Goal: Find specific page/section: Find specific page/section

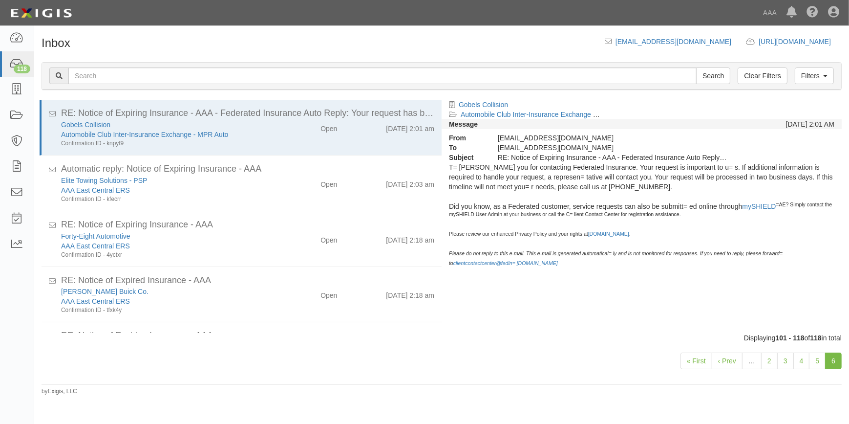
scroll to position [746, 0]
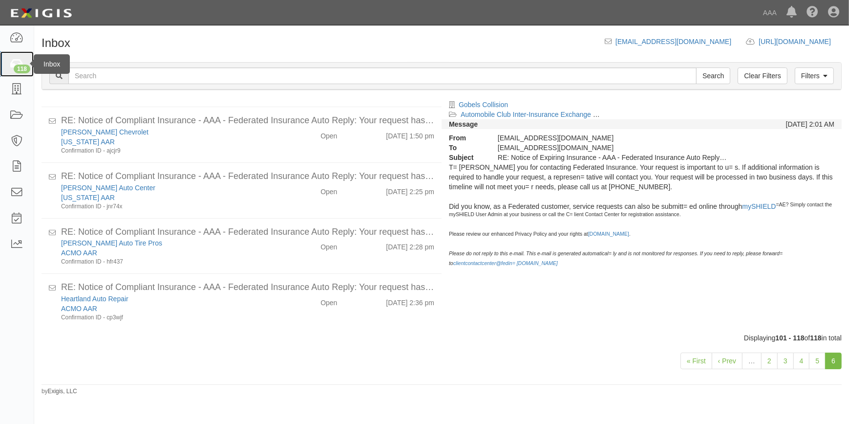
click at [25, 73] on div "118" at bounding box center [22, 68] width 17 height 9
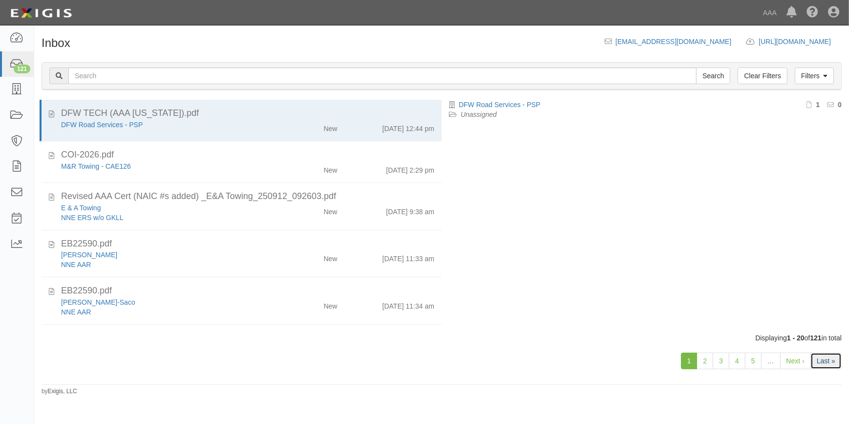
click at [825, 363] on link "Last »" at bounding box center [826, 360] width 31 height 17
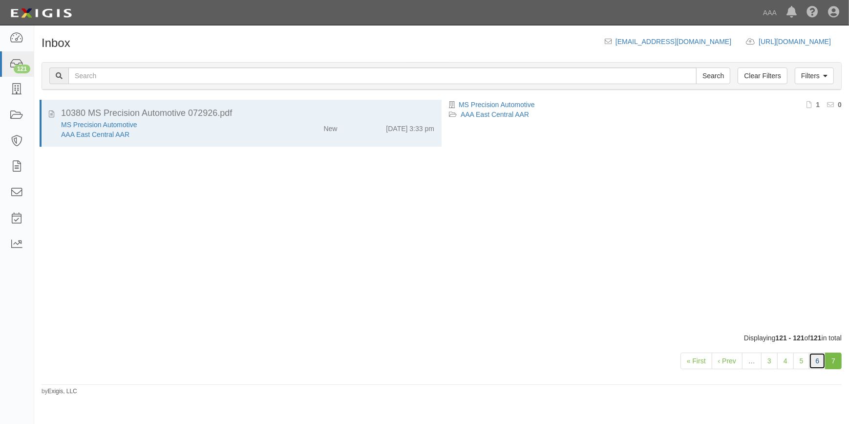
click at [819, 361] on link "6" at bounding box center [817, 360] width 17 height 17
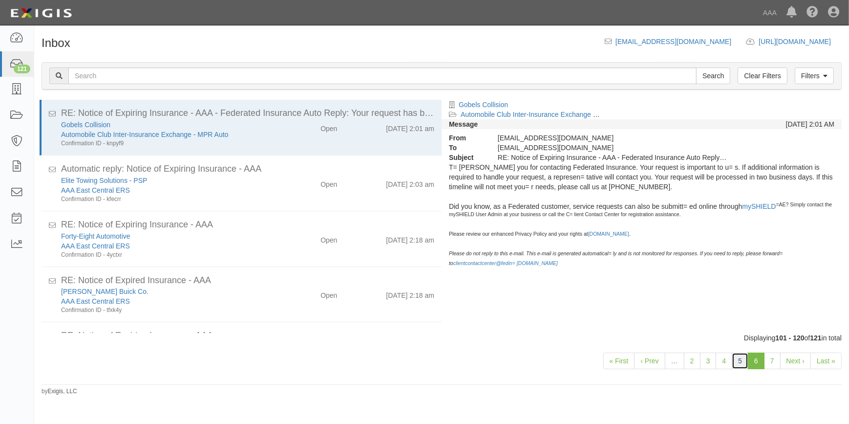
click at [741, 360] on link "5" at bounding box center [740, 360] width 17 height 17
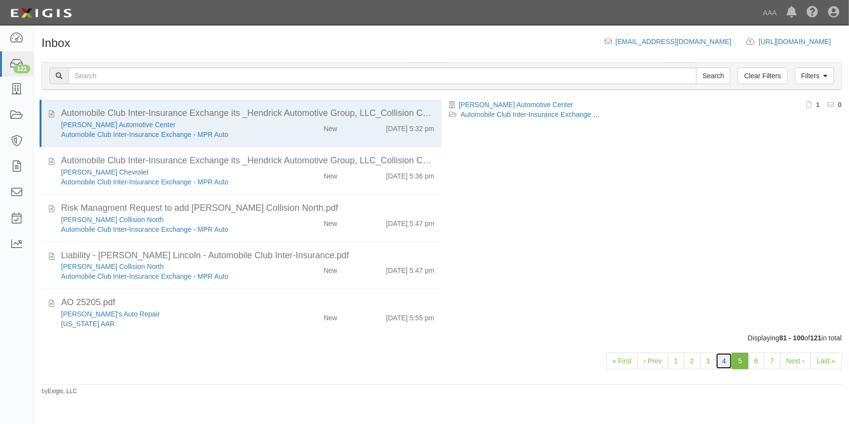
click at [723, 359] on link "4" at bounding box center [724, 360] width 17 height 17
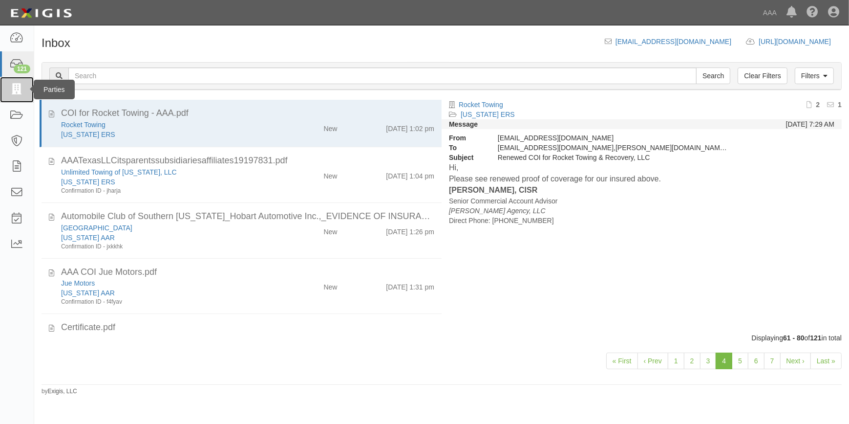
click at [16, 87] on icon at bounding box center [17, 89] width 14 height 11
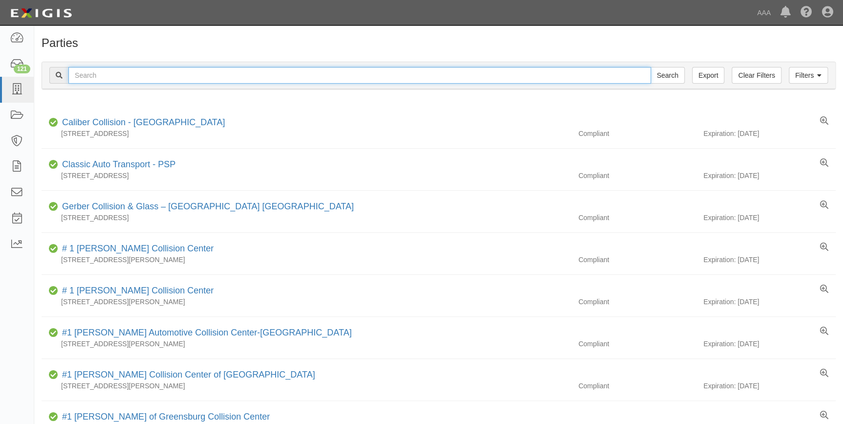
click at [126, 79] on input "text" at bounding box center [359, 75] width 582 height 17
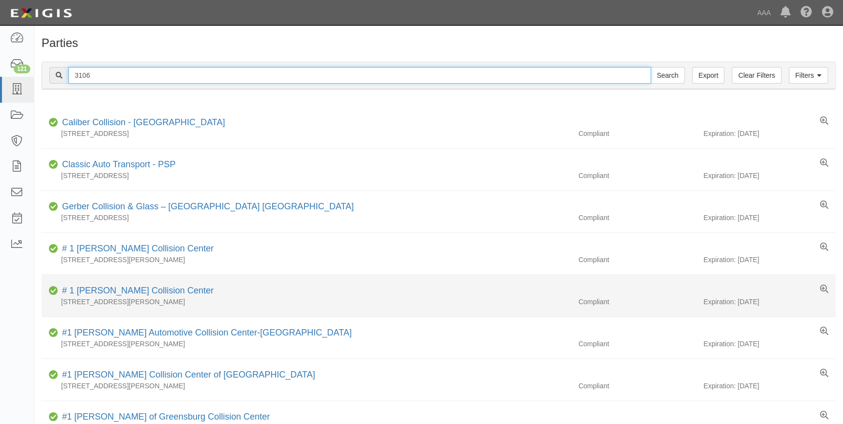
click at [650, 67] on input "Search" at bounding box center [667, 75] width 34 height 17
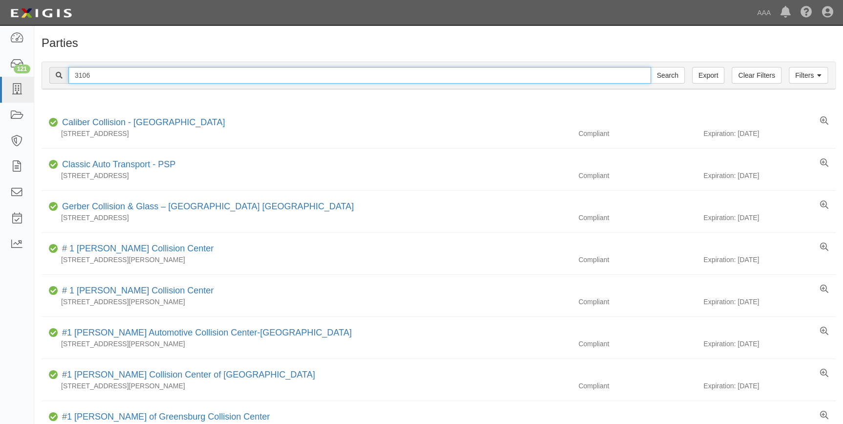
drag, startPoint x: 103, startPoint y: 77, endPoint x: 64, endPoint y: 81, distance: 38.8
click at [64, 81] on div "3106 Search" at bounding box center [366, 75] width 635 height 17
type input "631104"
click at [650, 67] on input "Search" at bounding box center [667, 75] width 34 height 17
drag, startPoint x: 153, startPoint y: 75, endPoint x: 24, endPoint y: 82, distance: 129.2
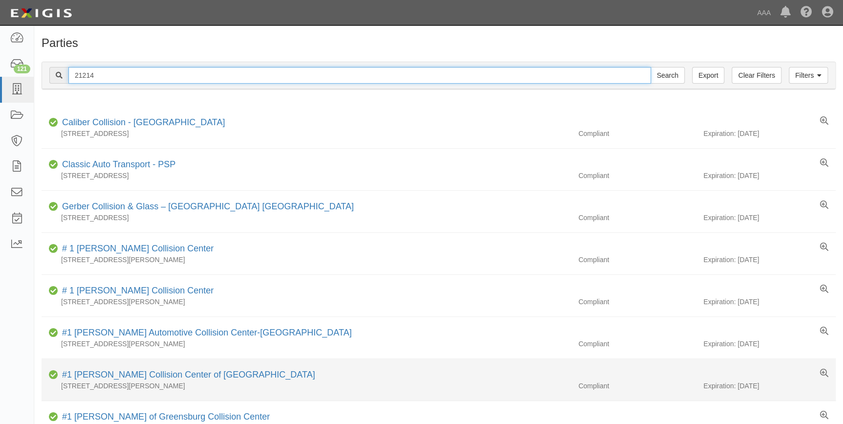
type input "21214"
click at [650, 67] on input "Search" at bounding box center [667, 75] width 34 height 17
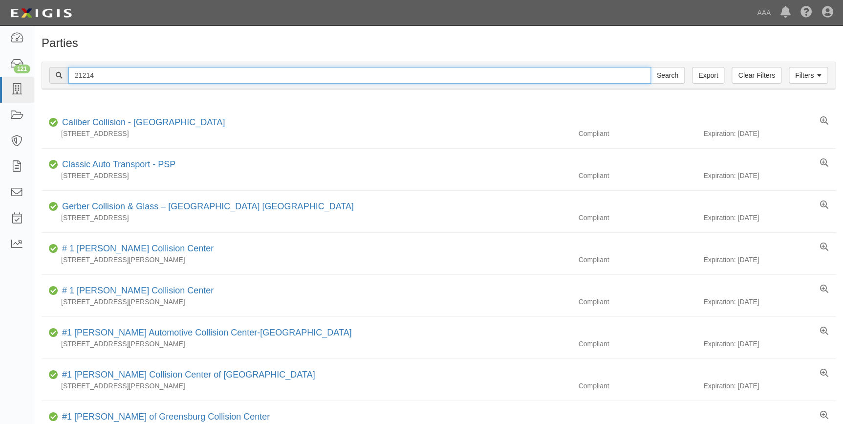
drag, startPoint x: 101, startPoint y: 79, endPoint x: 75, endPoint y: 104, distance: 35.6
click at [56, 83] on div "21214 Search" at bounding box center [366, 75] width 635 height 17
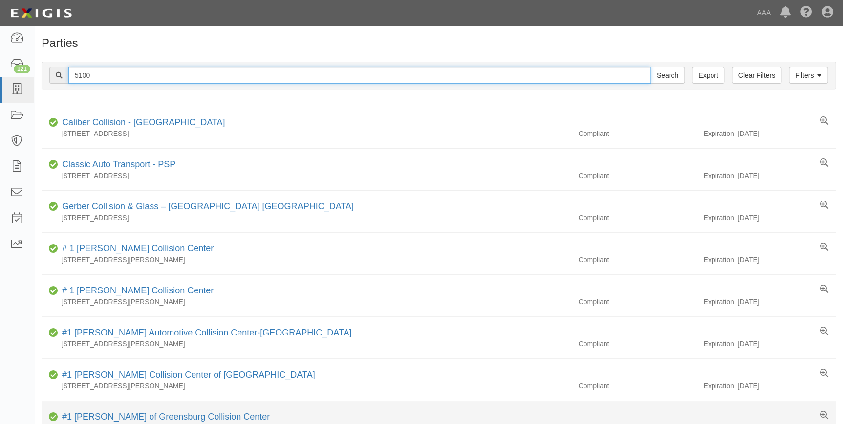
type input "5100"
click at [650, 67] on input "Search" at bounding box center [667, 75] width 34 height 17
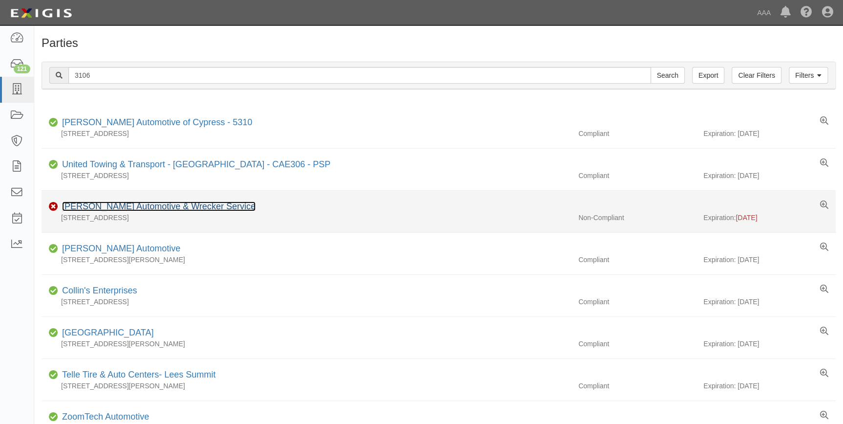
click at [163, 205] on link "[PERSON_NAME] Automotive & Wrecker Service" at bounding box center [158, 206] width 193 height 10
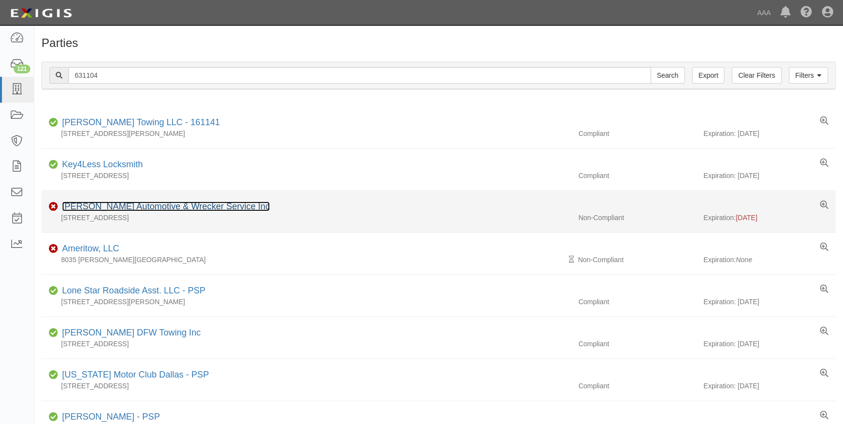
click at [103, 201] on link "Barry's Automotive & Wrecker Service Inc" at bounding box center [166, 206] width 208 height 10
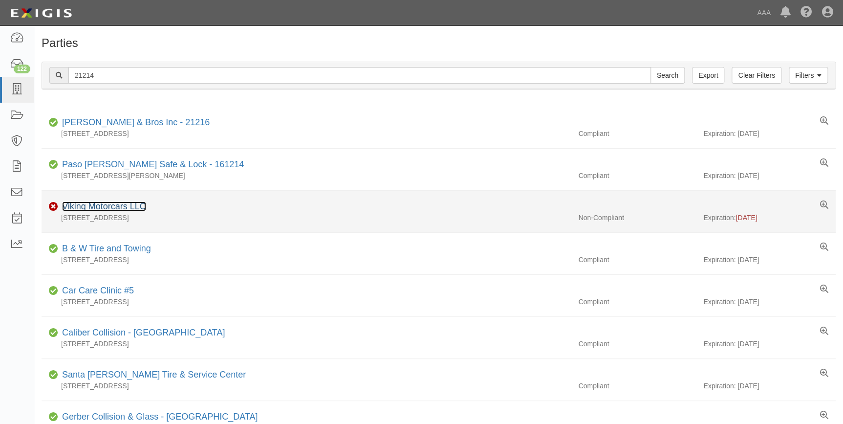
click at [122, 204] on link "Viking Motorcars LLC" at bounding box center [104, 206] width 84 height 10
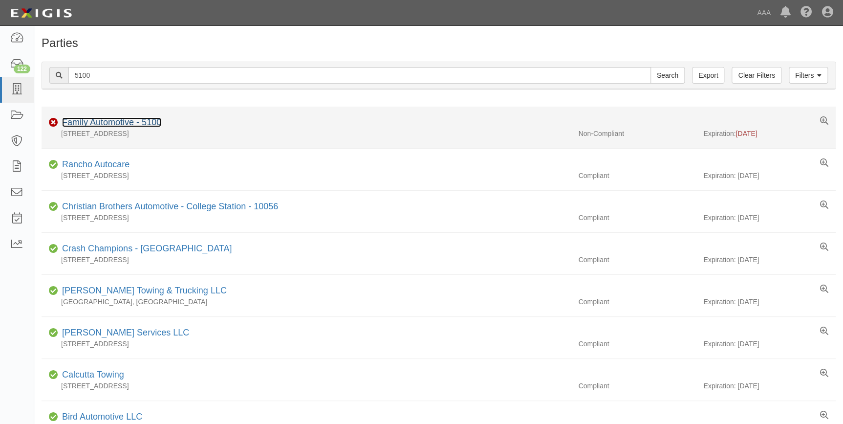
click at [112, 119] on link "Family Automotive - 5100" at bounding box center [111, 122] width 99 height 10
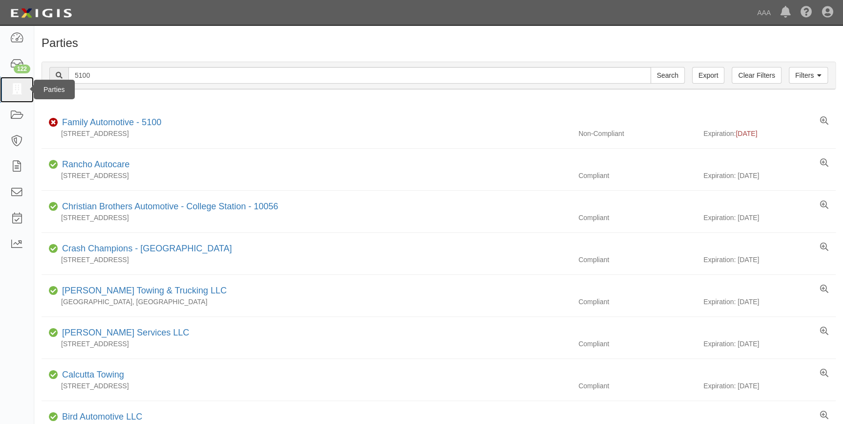
click at [17, 86] on icon at bounding box center [17, 89] width 14 height 11
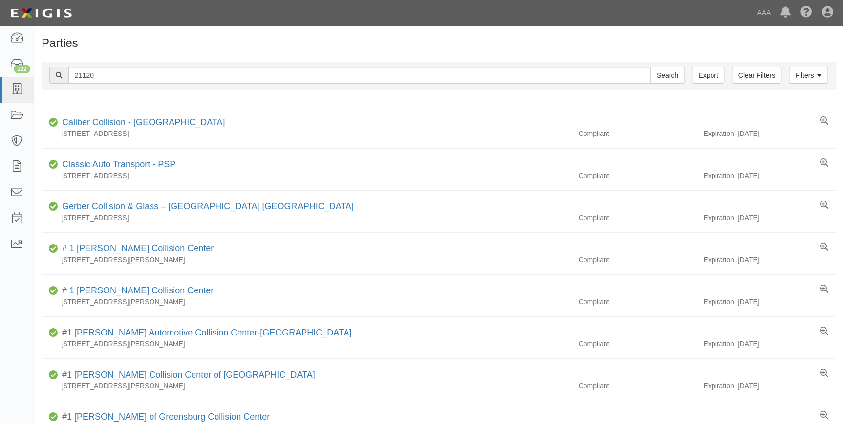
type input "21120"
click at [650, 67] on input "Search" at bounding box center [667, 75] width 34 height 17
